Goal: Transaction & Acquisition: Purchase product/service

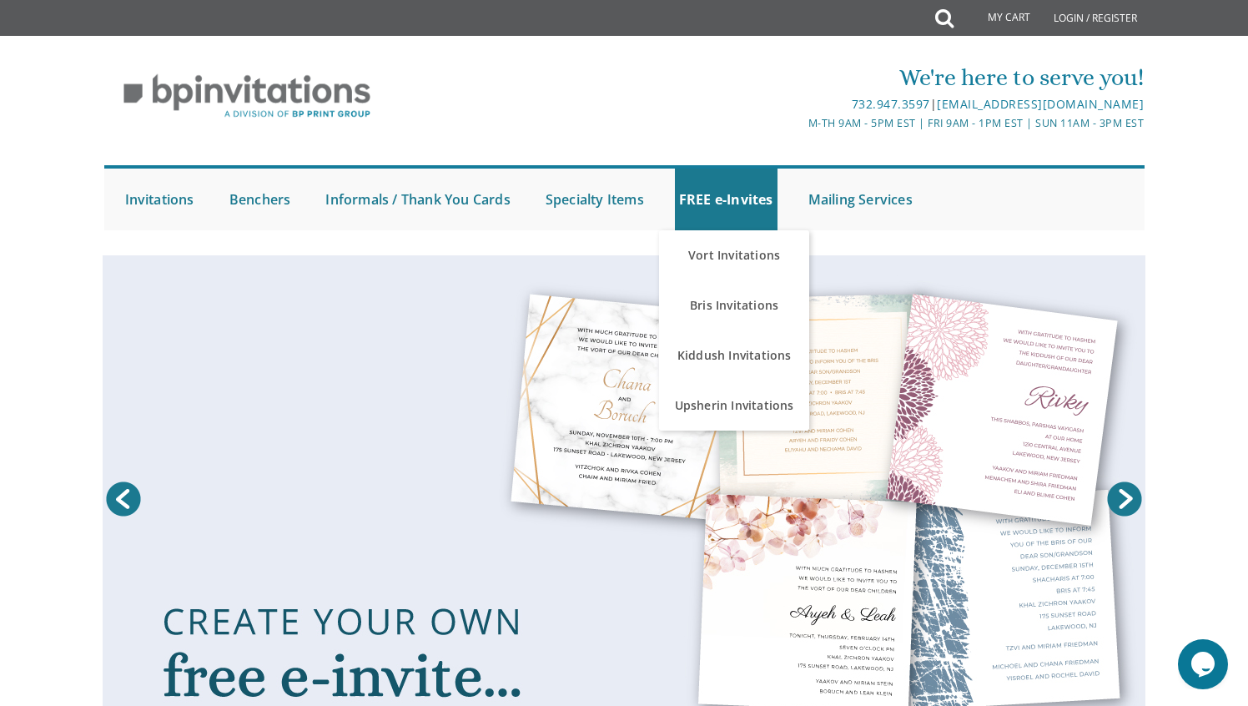
click at [921, 360] on link at bounding box center [624, 503] width 1043 height 496
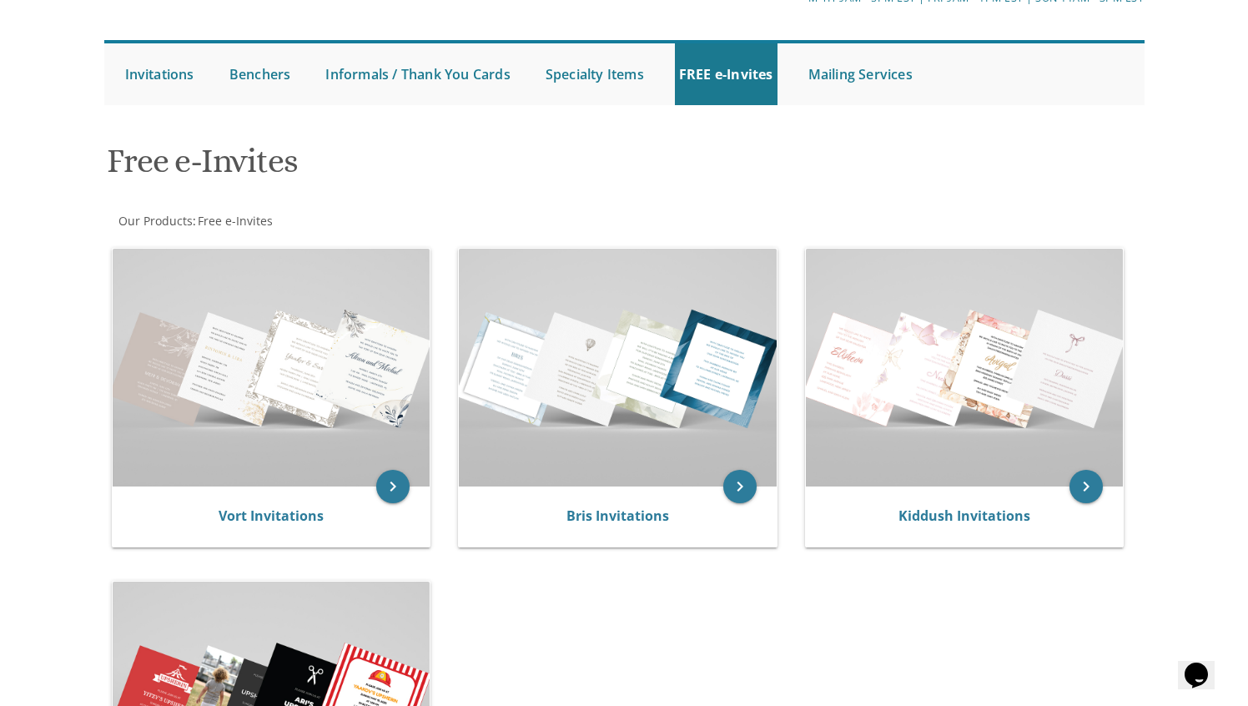
scroll to position [138, 0]
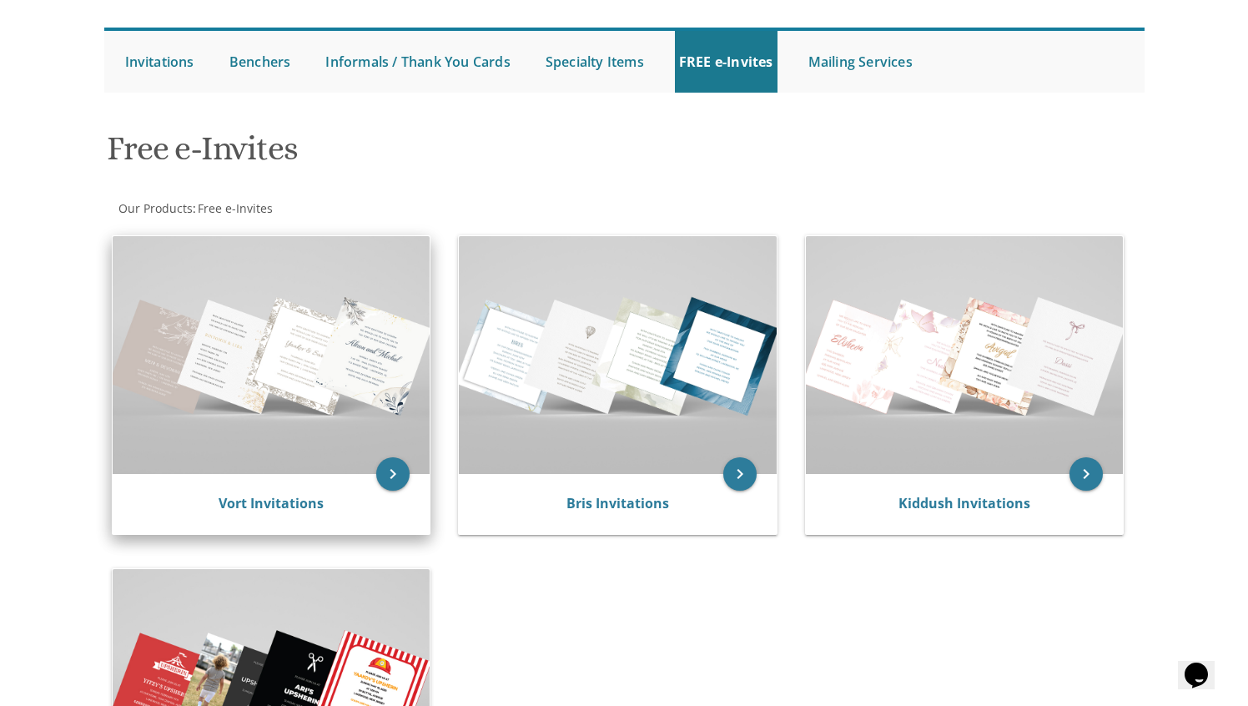
click at [368, 332] on img at bounding box center [272, 355] width 318 height 238
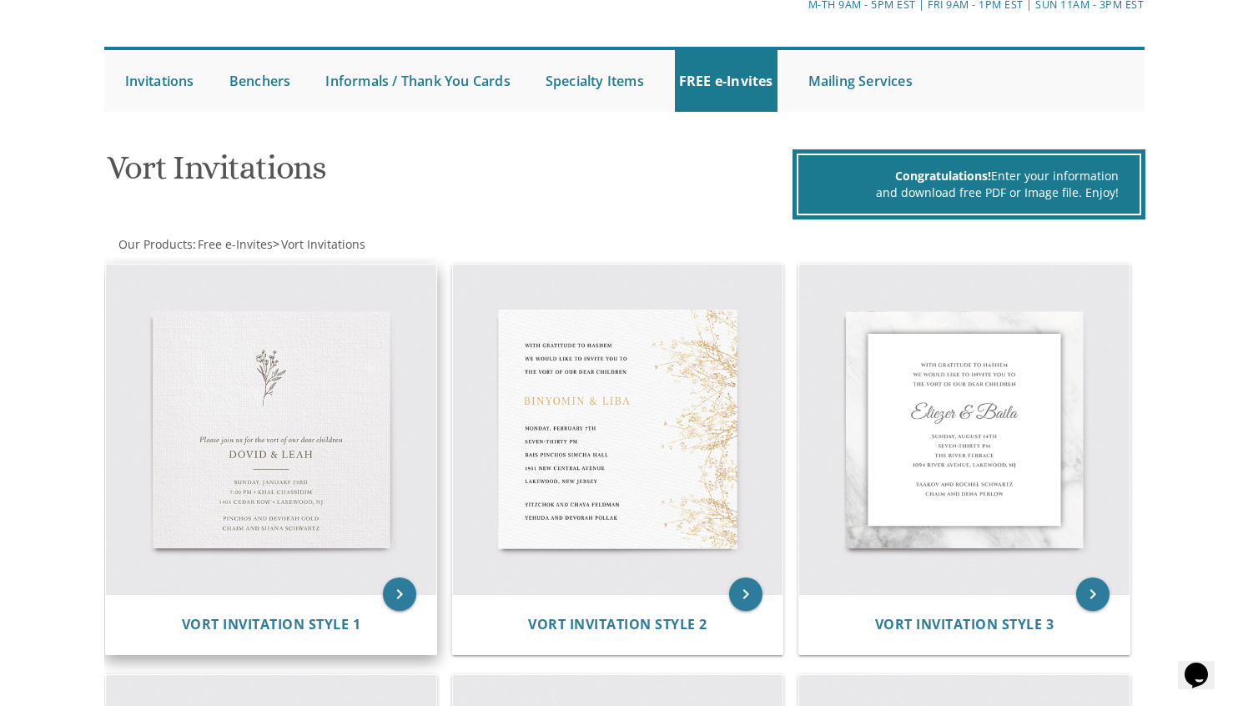
click at [322, 398] on img at bounding box center [271, 430] width 330 height 330
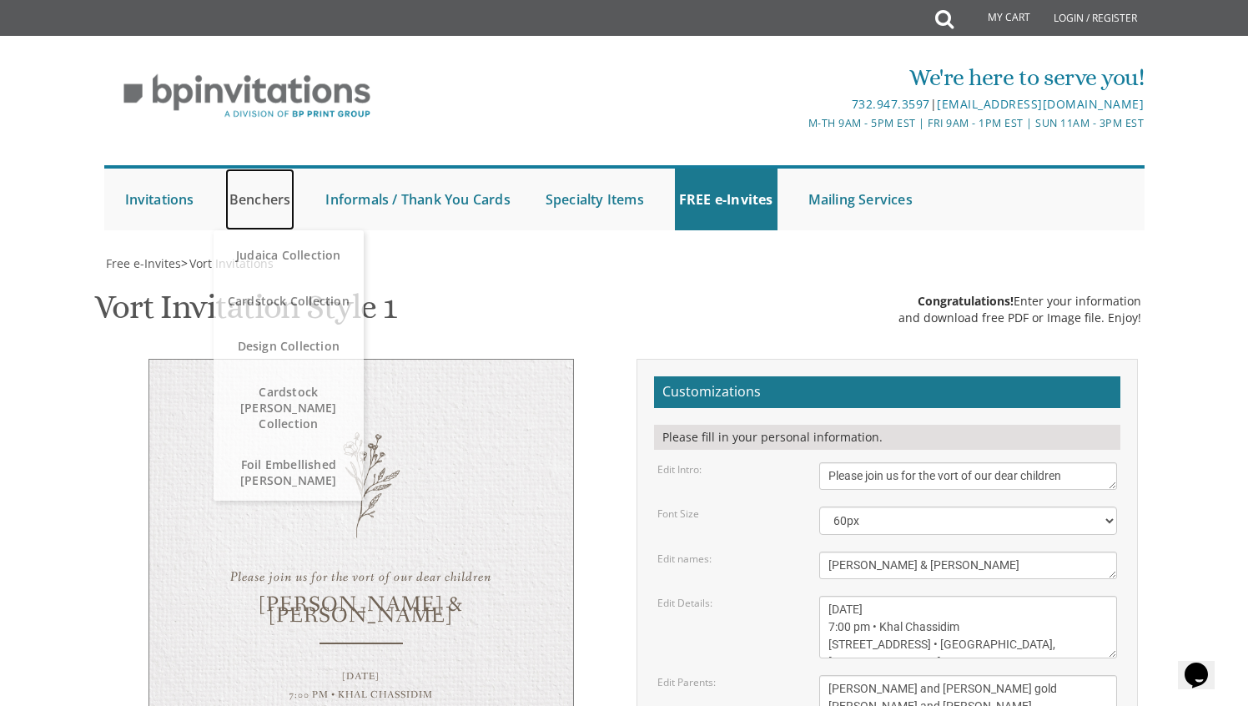
click at [264, 224] on link "Benchers" at bounding box center [260, 200] width 70 height 62
click at [282, 209] on link "Benchers" at bounding box center [260, 200] width 70 height 62
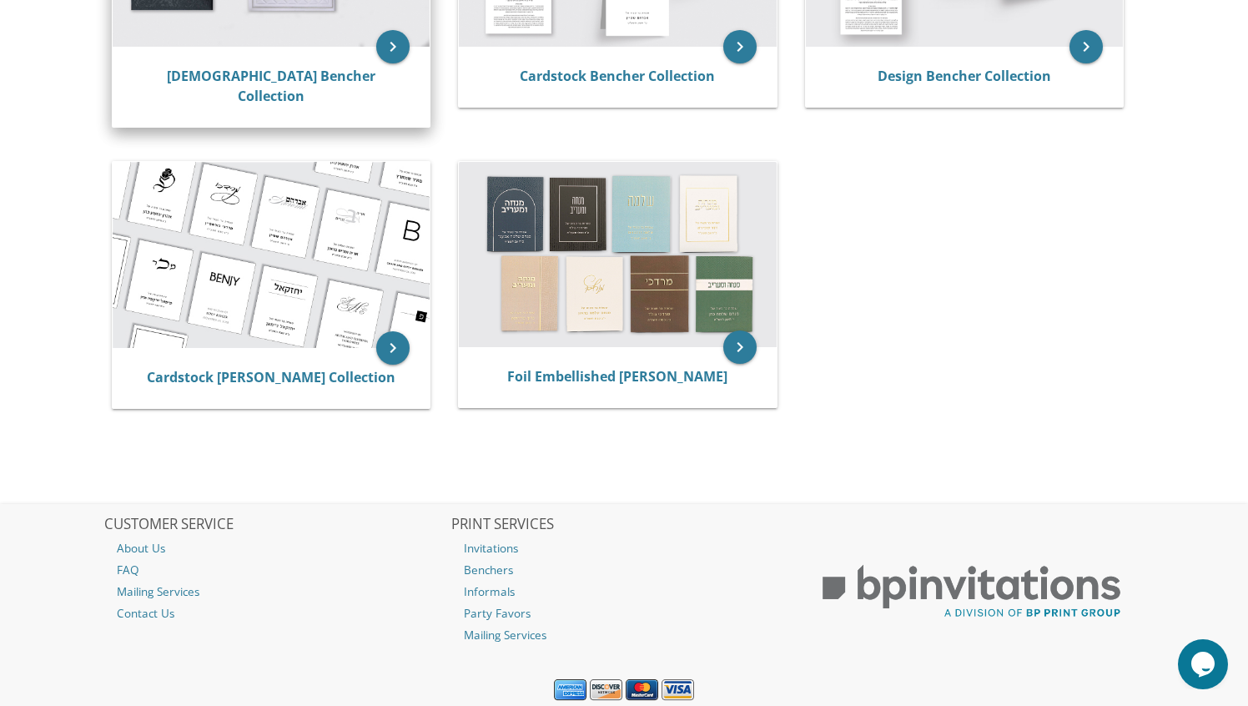
scroll to position [531, 0]
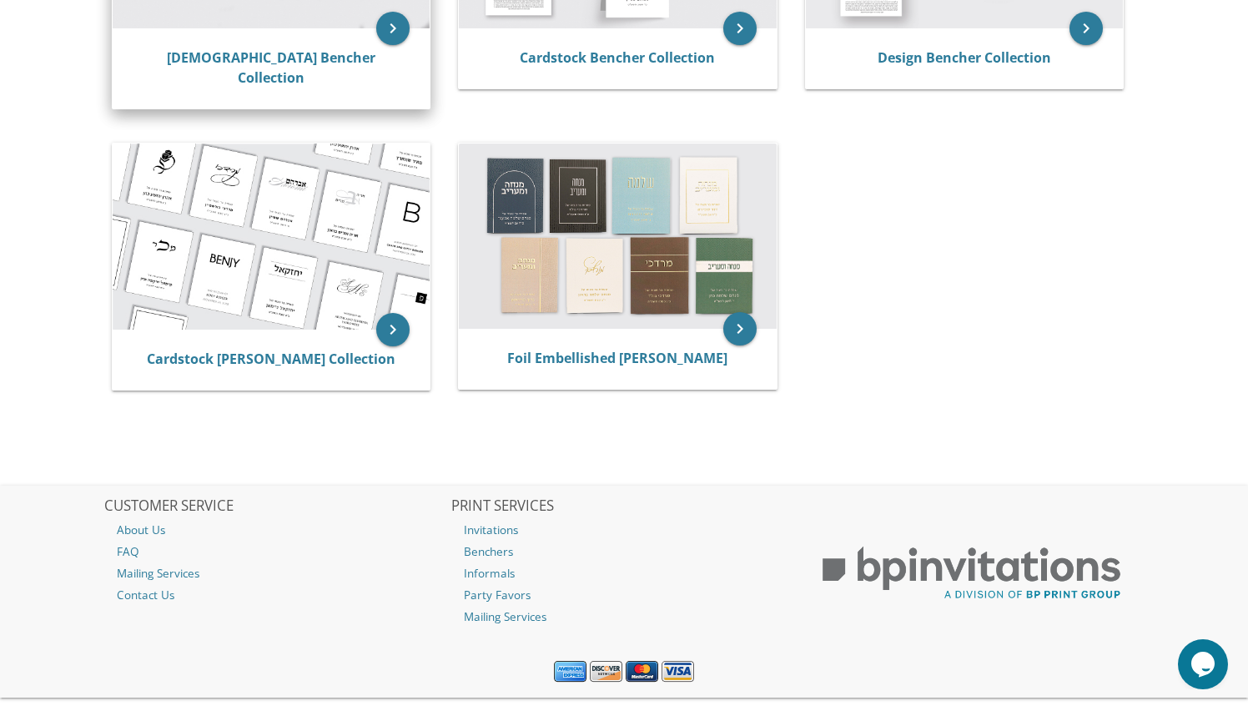
click at [379, 386] on div "keyboard_arrow_right Cardstock Mincha Maariv Collection" at bounding box center [278, 270] width 340 height 275
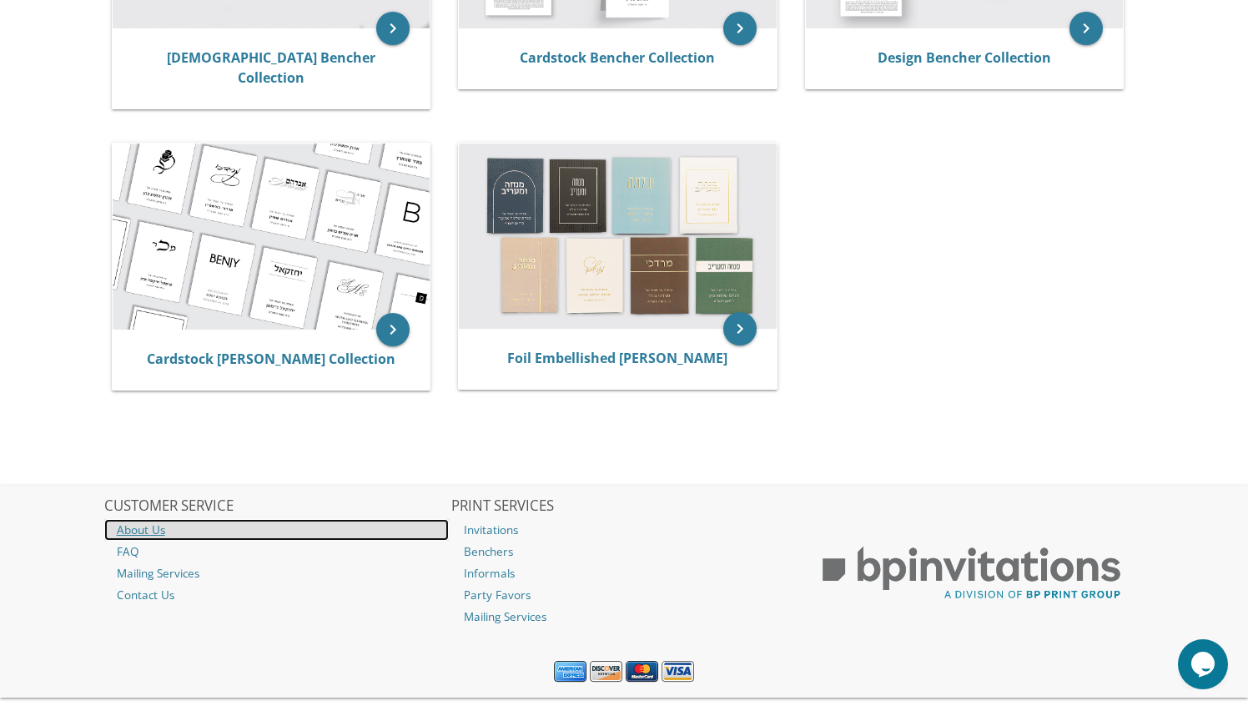
click at [136, 519] on link "About Us" at bounding box center [276, 530] width 345 height 22
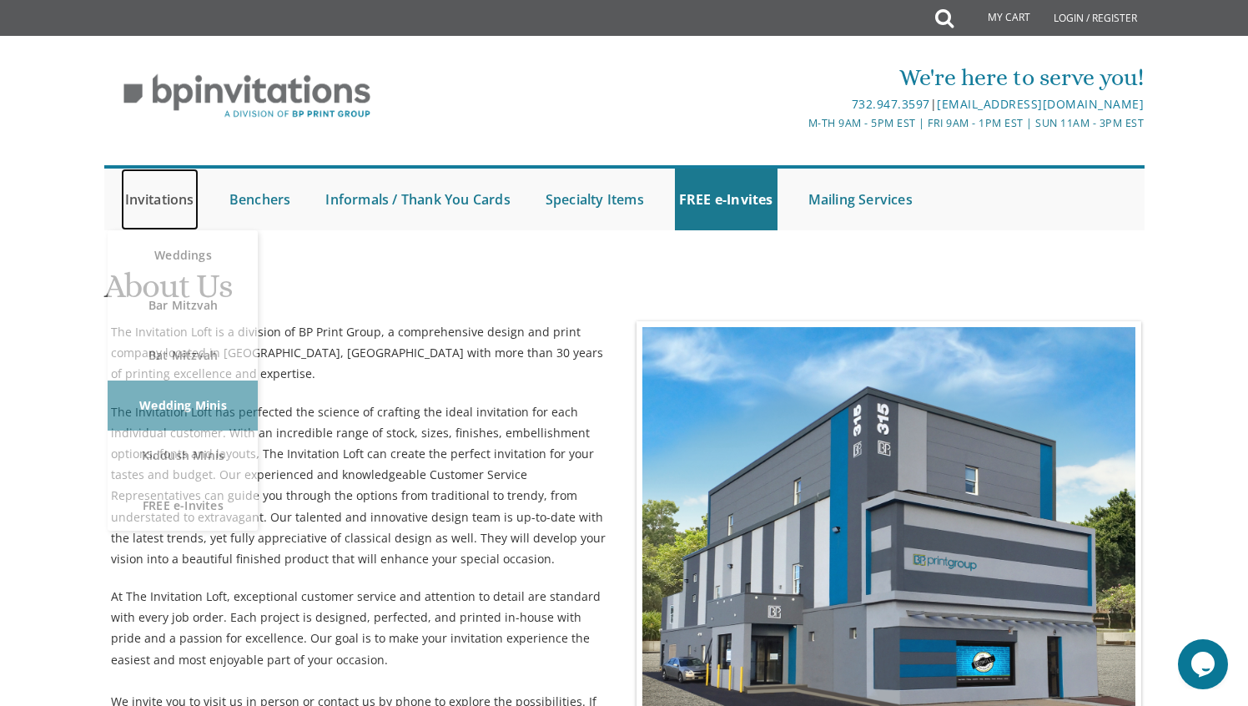
click at [157, 193] on link "Invitations" at bounding box center [160, 200] width 78 height 62
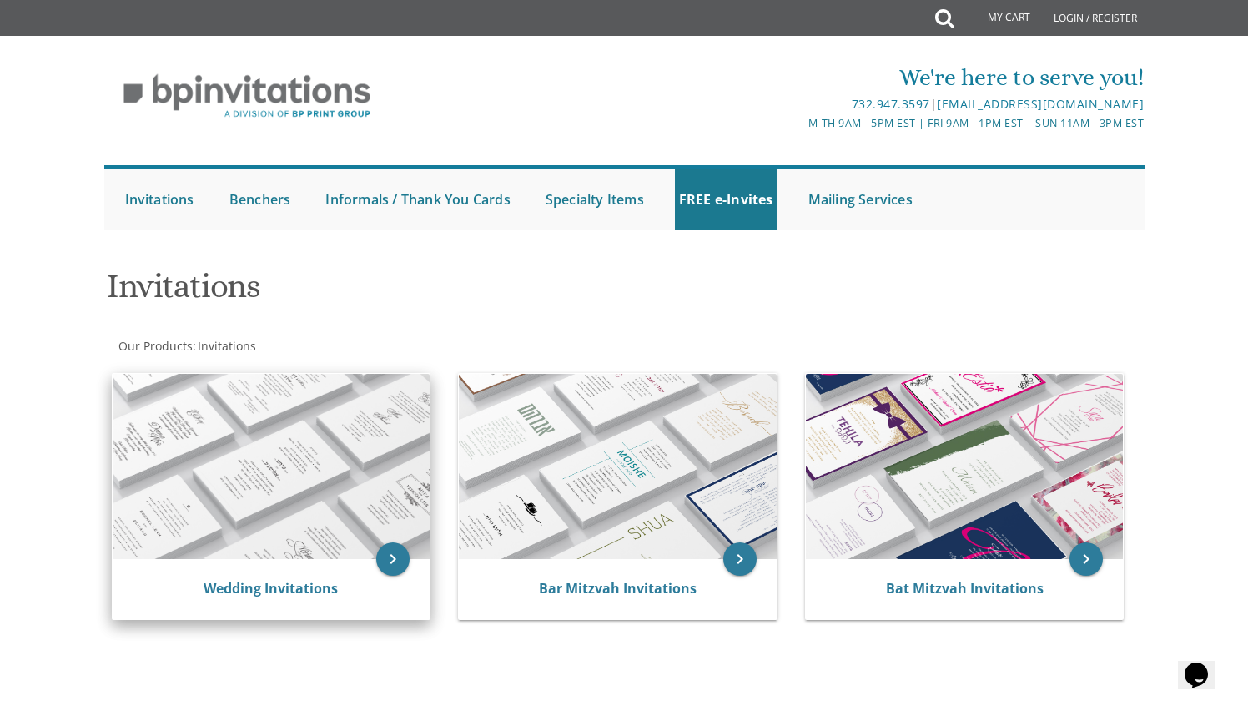
click at [341, 544] on img at bounding box center [272, 466] width 318 height 185
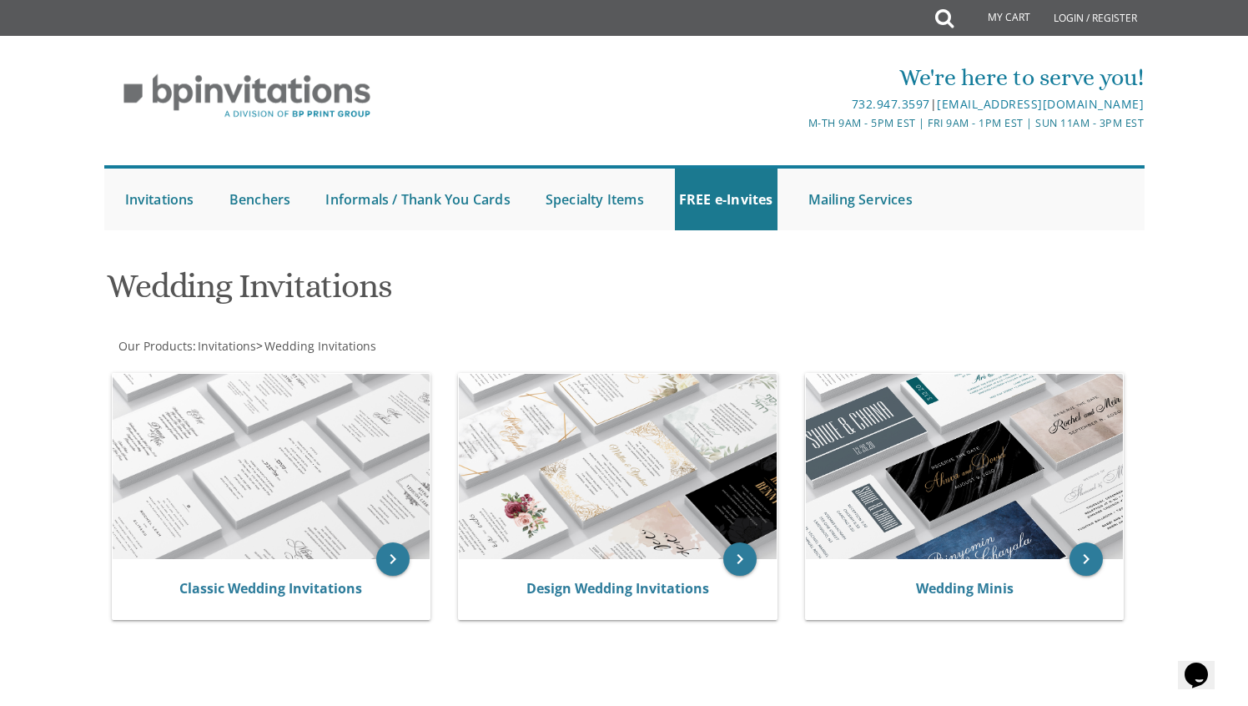
click at [341, 544] on img at bounding box center [272, 466] width 318 height 185
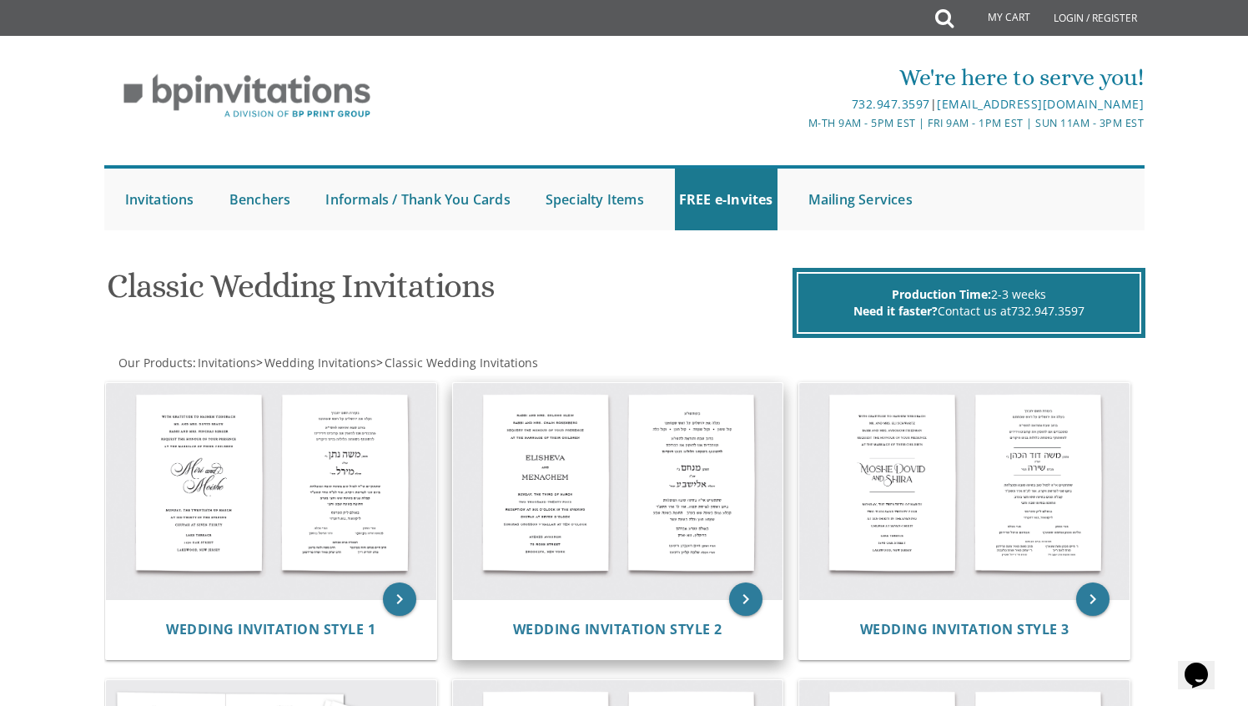
click at [659, 553] on img at bounding box center [618, 491] width 330 height 217
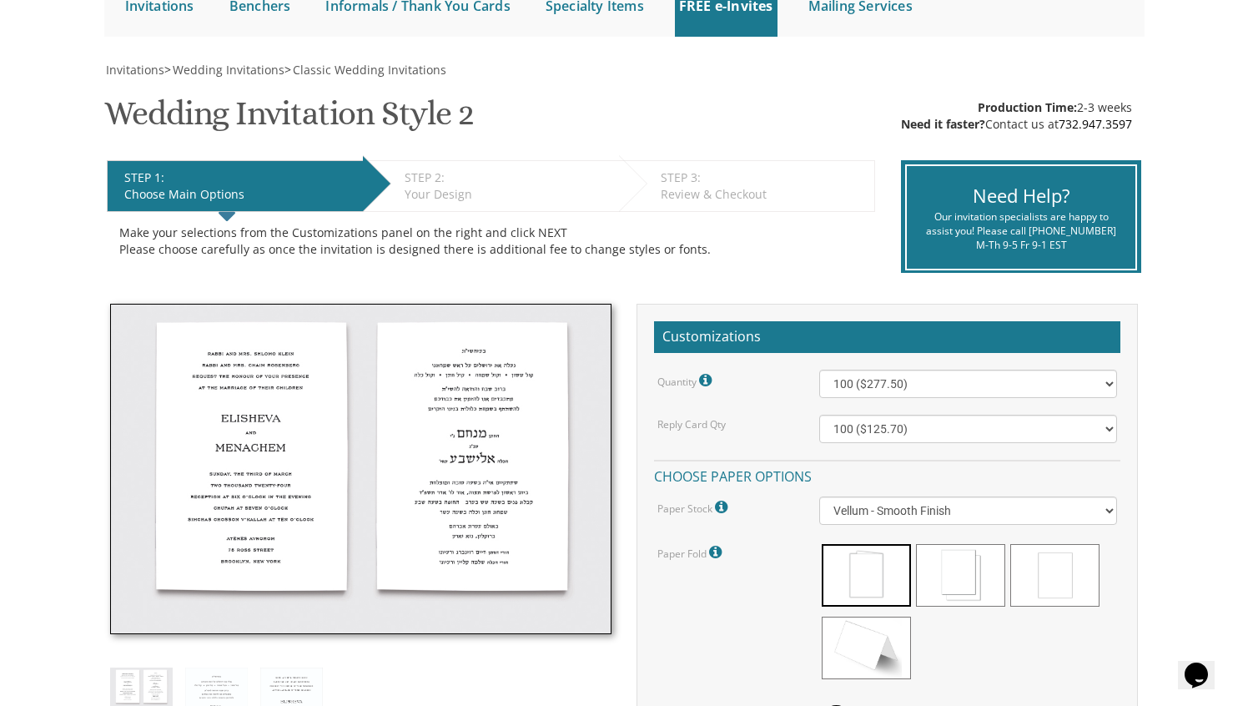
scroll to position [260, 0]
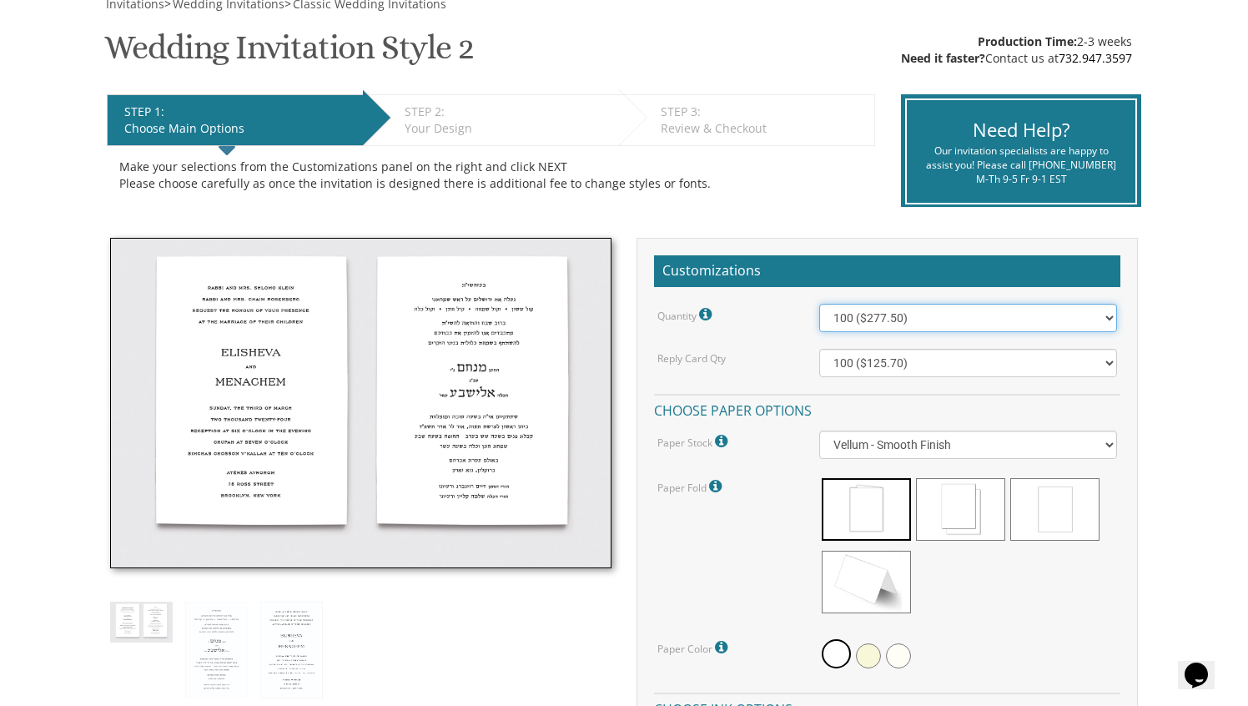
click at [864, 310] on select "100 ($277.50) 200 ($330.45) 300 ($380.65) 400 ($432.70) 500 ($482.10) 600 ($534…" at bounding box center [968, 318] width 299 height 28
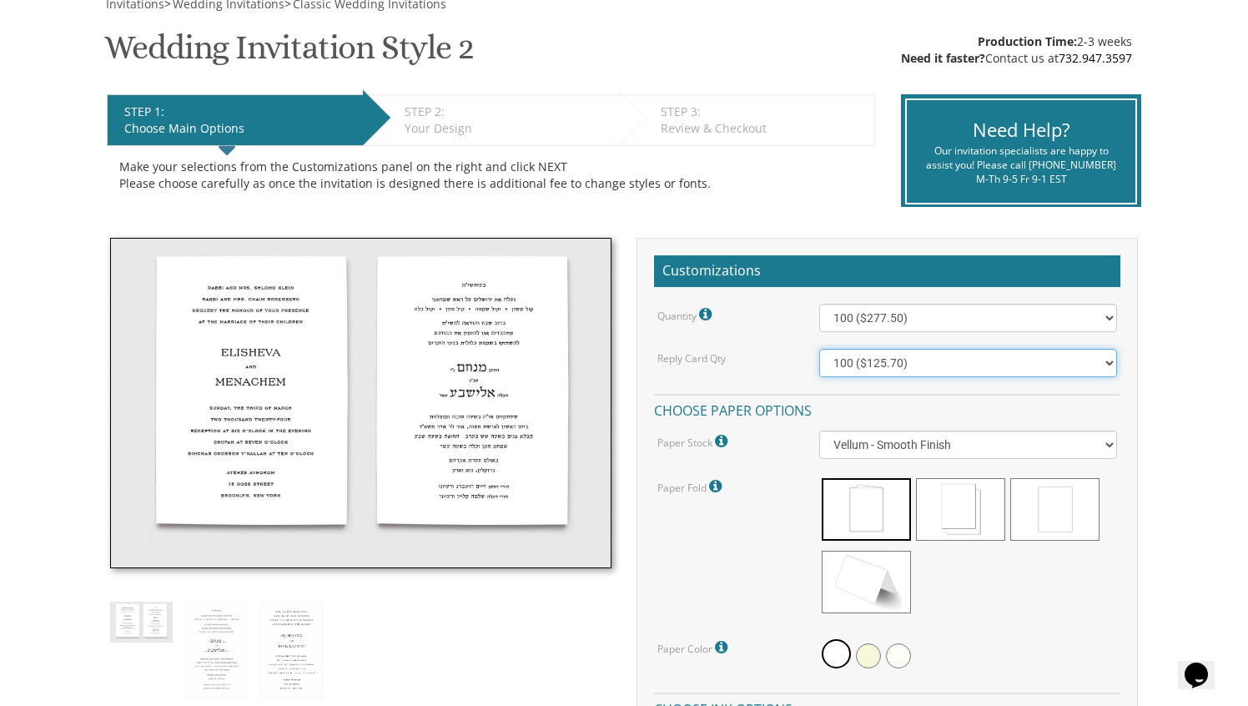
click at [844, 368] on select "100 ($125.70) 200 ($150.60) 300 ($177.95) 400 ($270.70) 500 ($225.30) 600 ($249…" at bounding box center [968, 363] width 299 height 28
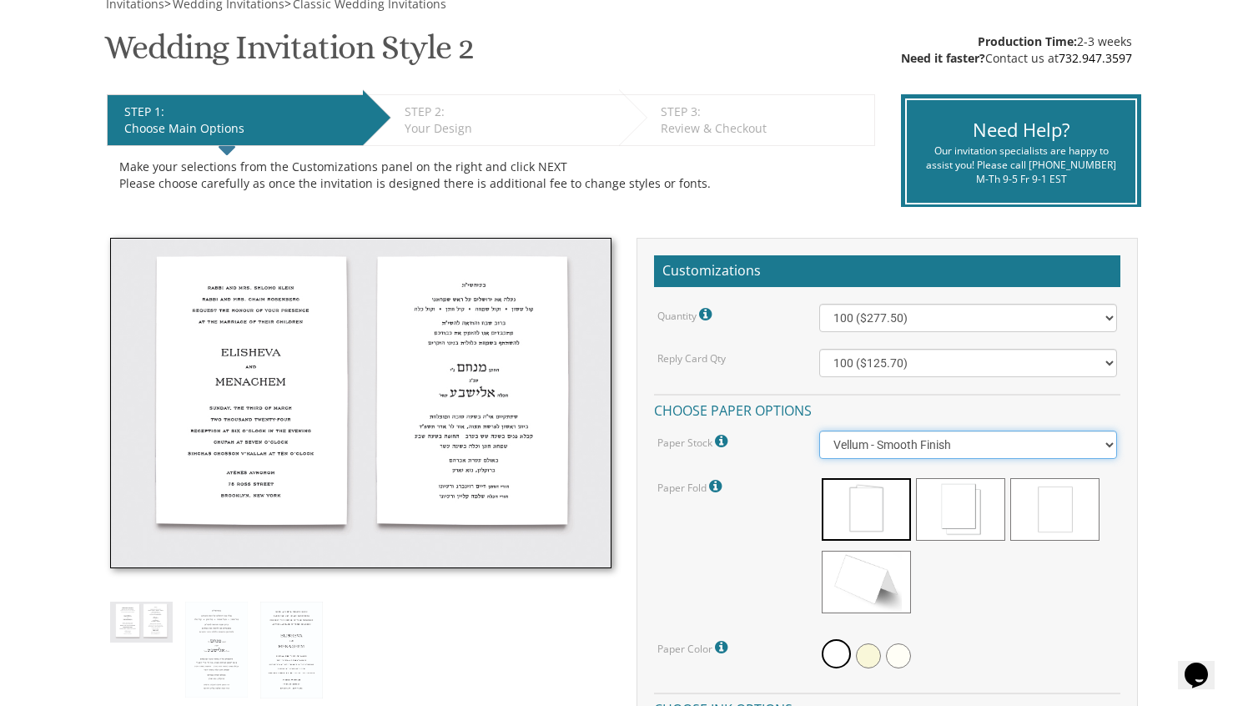
click at [850, 446] on select "Vellum - Smooth Finish Linen - Subtle Embossed Crosshatch Texture Silk - Soft, …" at bounding box center [968, 445] width 299 height 28
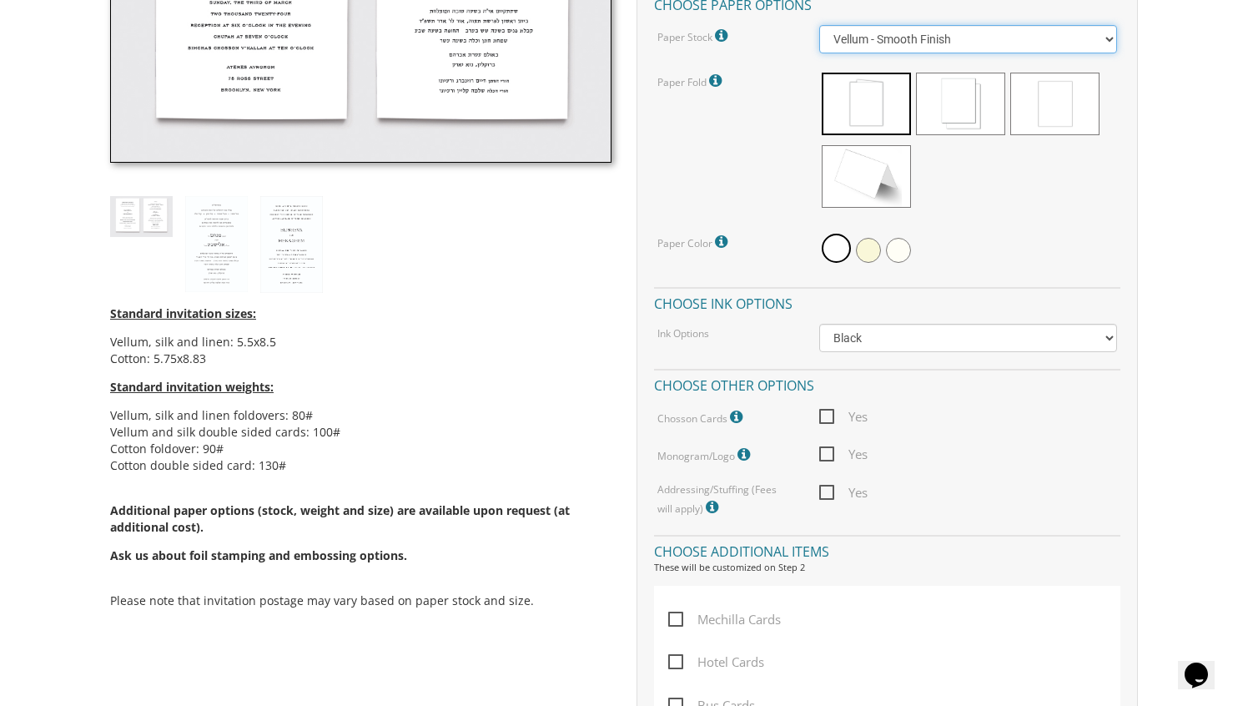
scroll to position [668, 0]
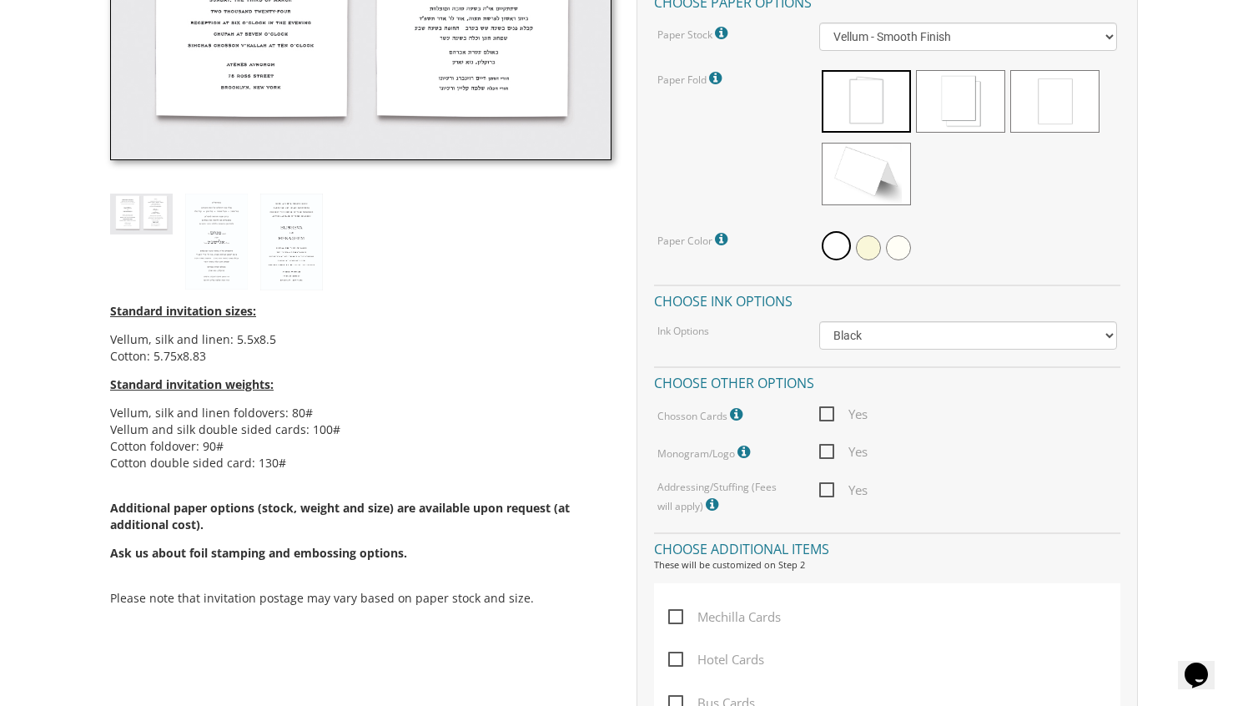
click at [733, 416] on icon at bounding box center [738, 414] width 17 height 15
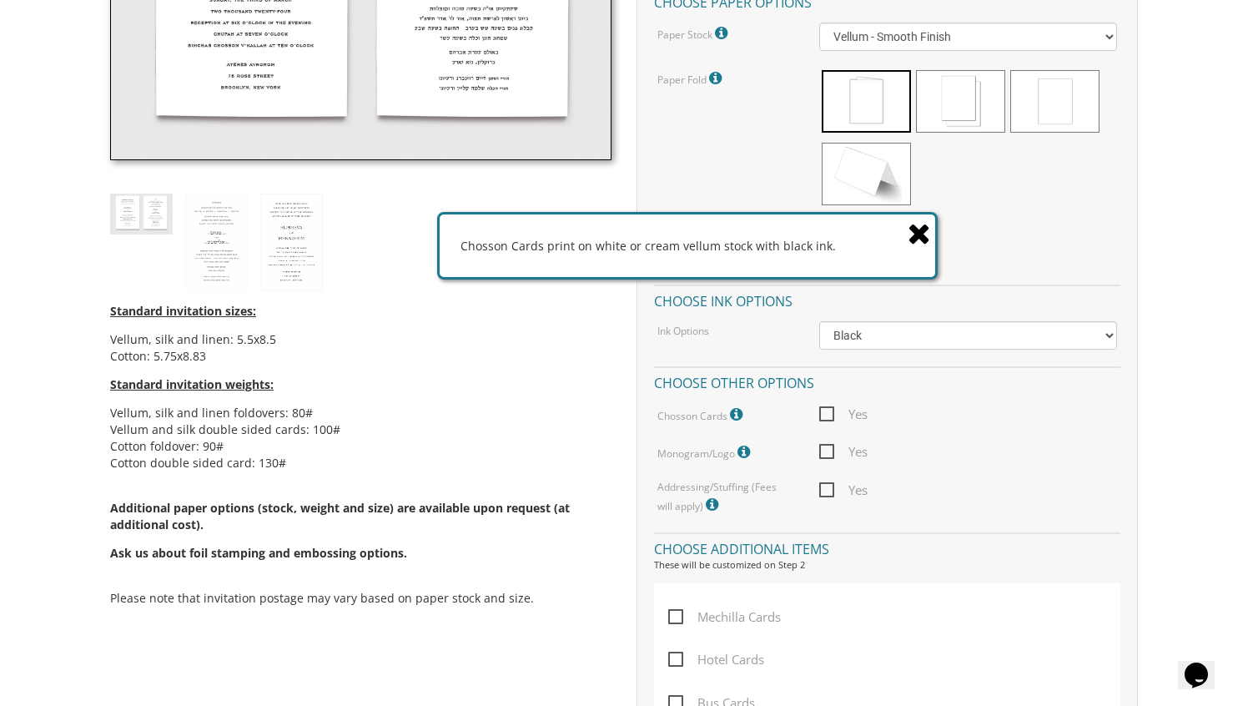
click at [892, 542] on h4 "Choose additional items" at bounding box center [887, 546] width 466 height 29
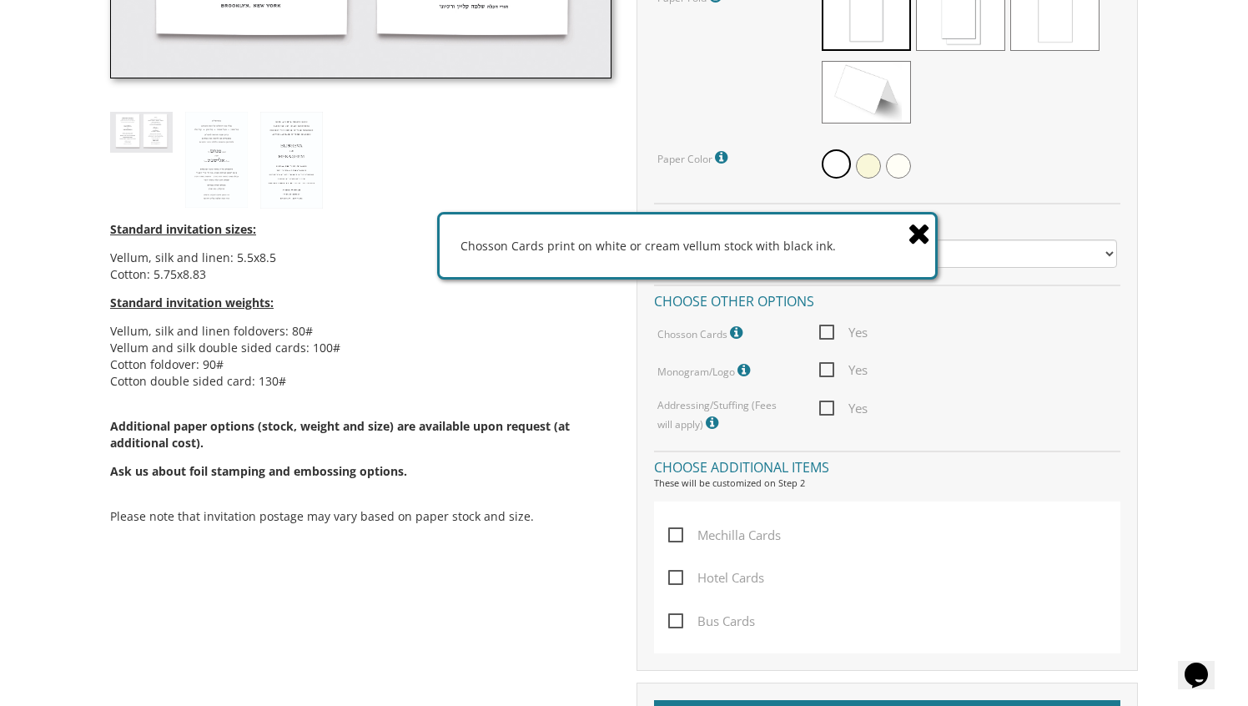
scroll to position [753, 0]
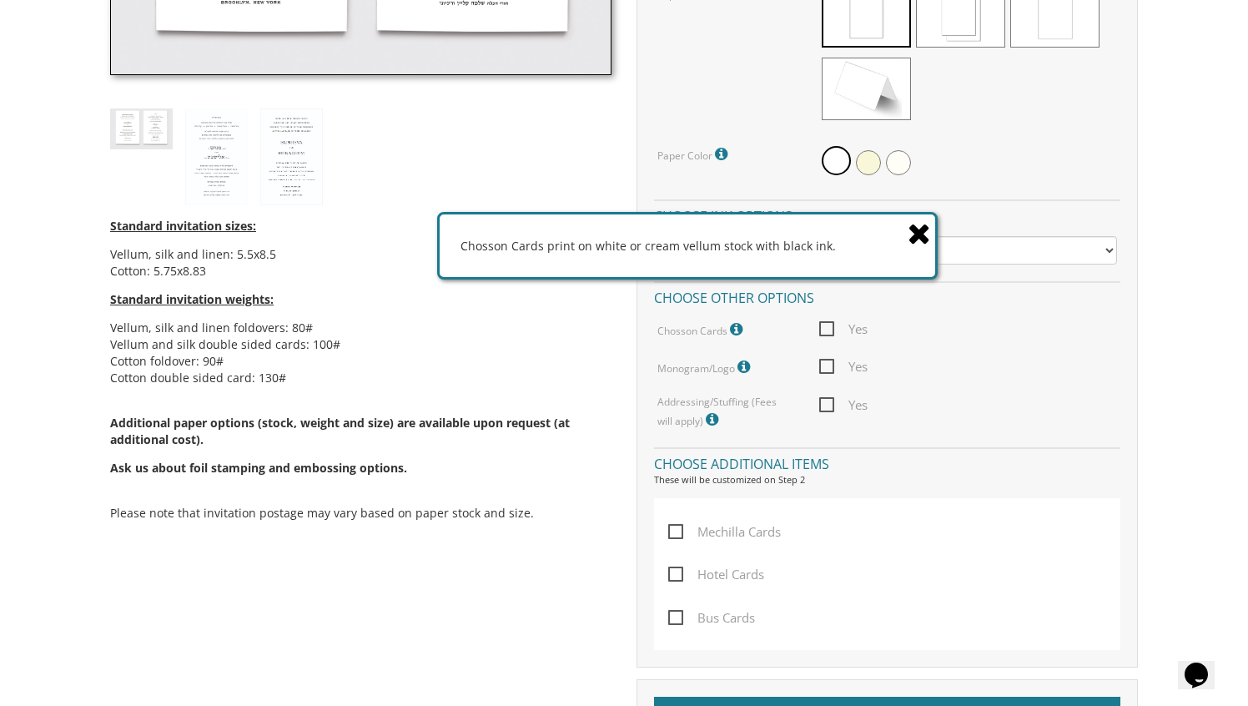
click at [680, 533] on span "Mechilla Cards" at bounding box center [724, 532] width 113 height 21
click at [679, 533] on input "Mechilla Cards" at bounding box center [673, 530] width 11 height 11
checkbox input "true"
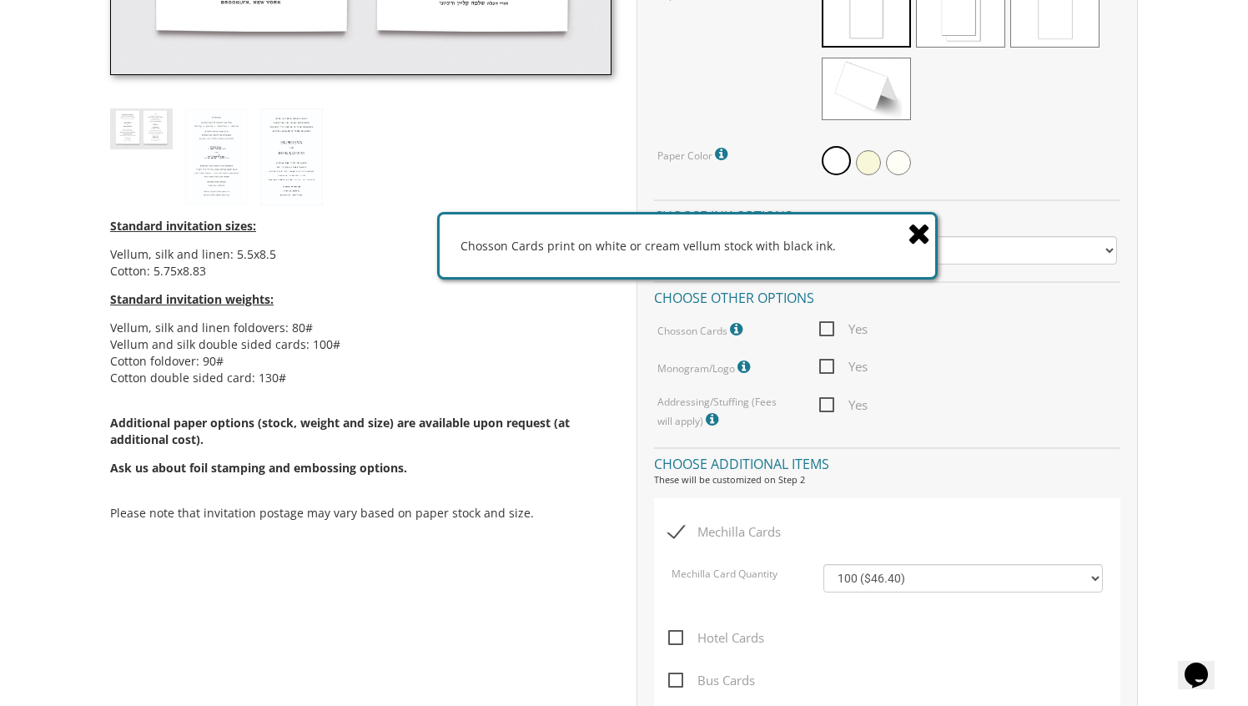
click at [682, 637] on span "Hotel Cards" at bounding box center [716, 638] width 96 height 21
click at [679, 637] on input "Hotel Cards" at bounding box center [673, 636] width 11 height 11
checkbox input "true"
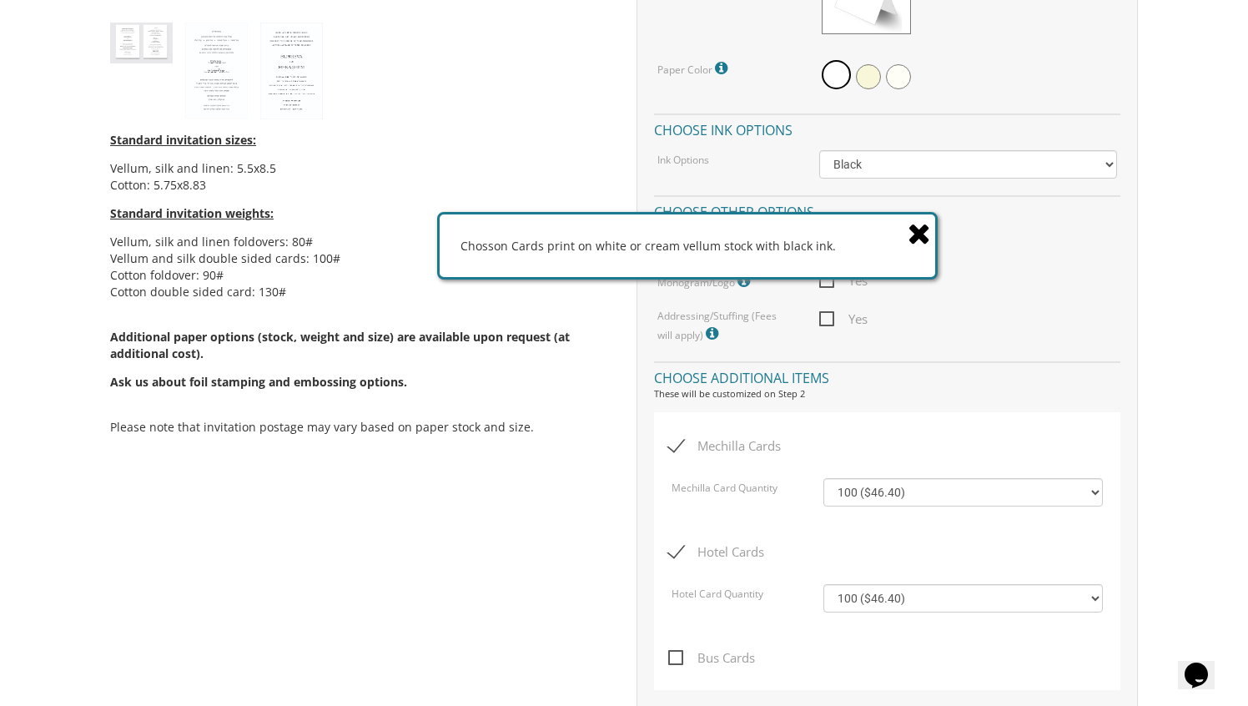
scroll to position [850, 0]
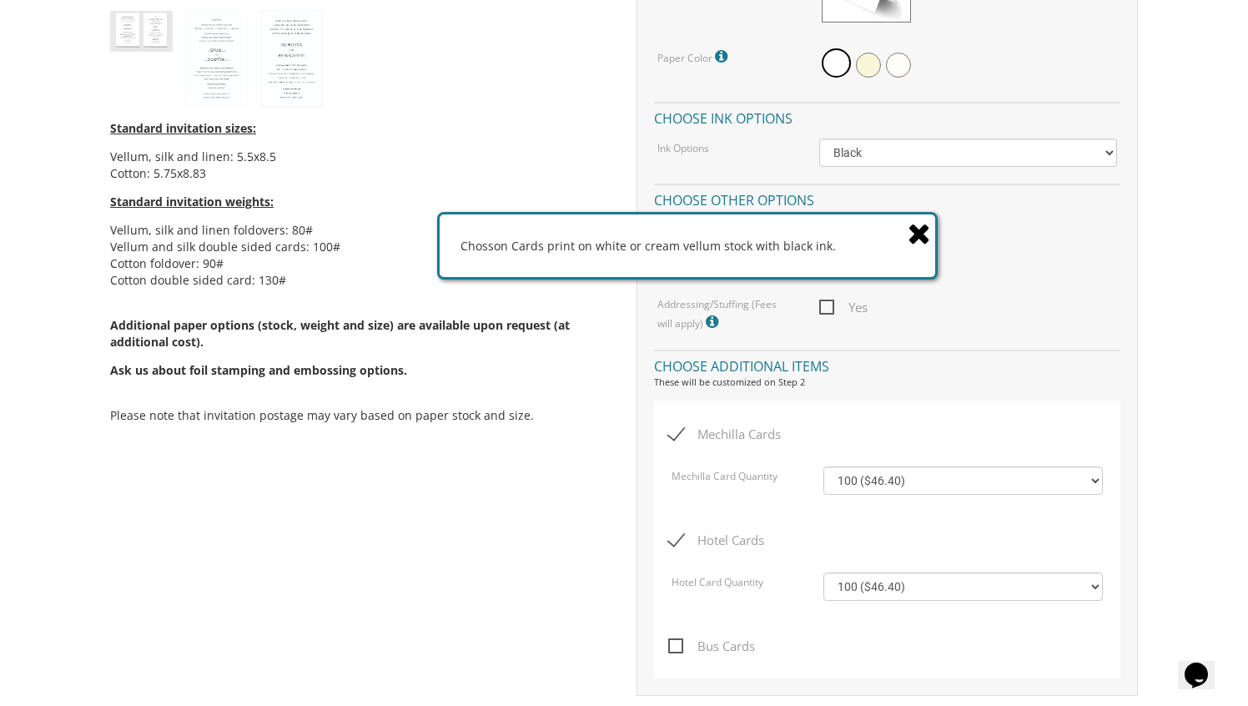
click at [677, 649] on span "Bus Cards" at bounding box center [711, 646] width 87 height 21
click at [677, 649] on input "Bus Cards" at bounding box center [673, 644] width 11 height 11
checkbox input "true"
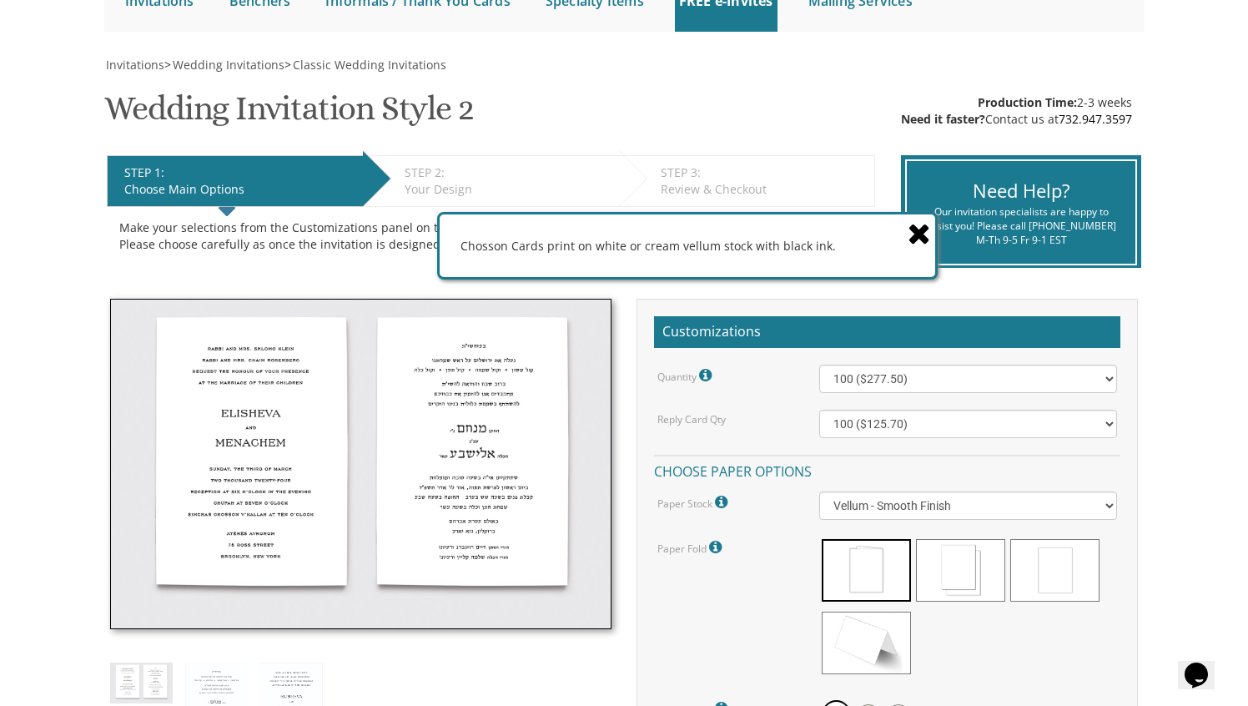
scroll to position [197, 0]
